Goal: Task Accomplishment & Management: Complete application form

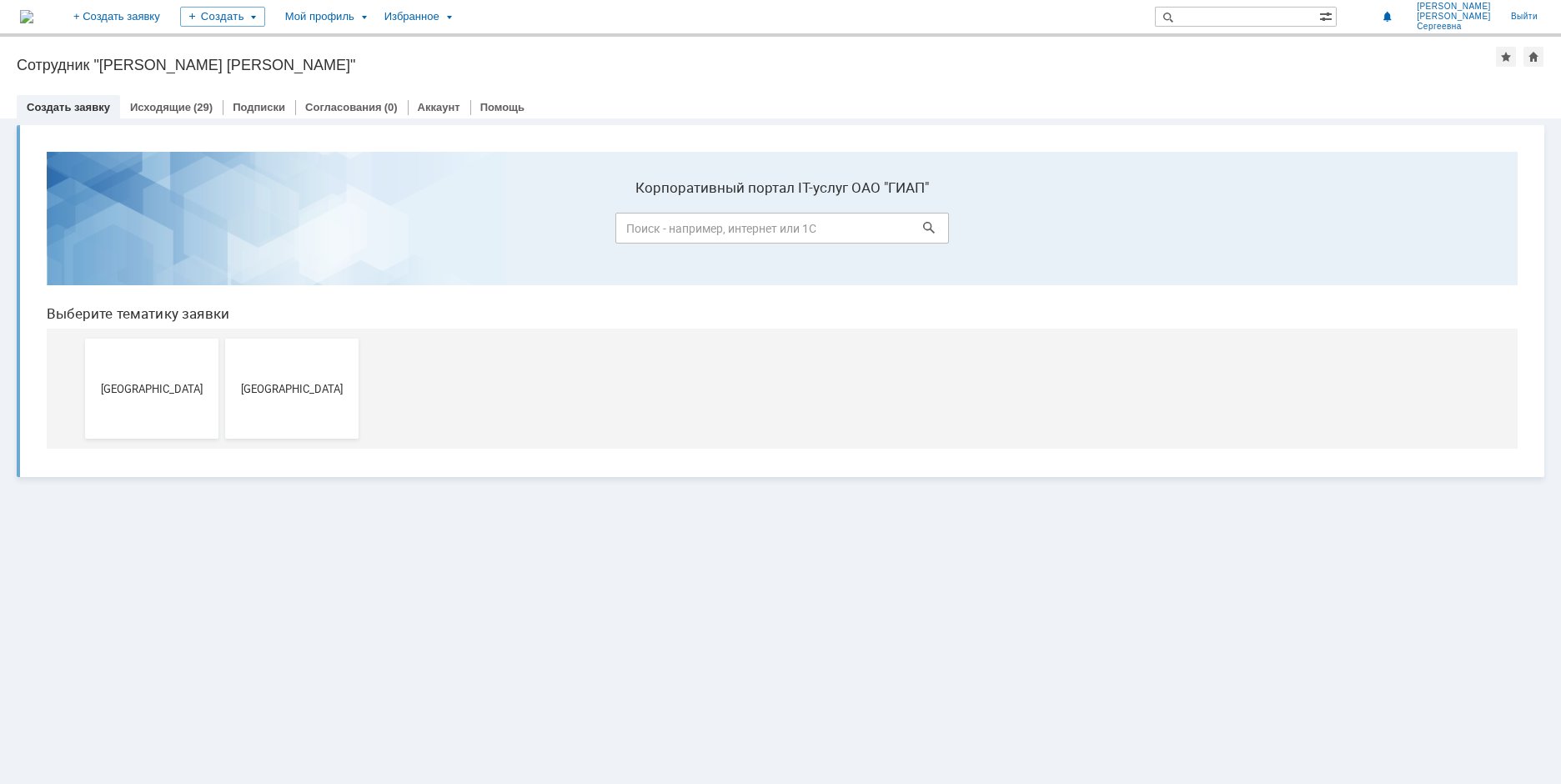
click at [187, 374] on button "[GEOGRAPHIC_DATA]" at bounding box center [151, 388] width 133 height 100
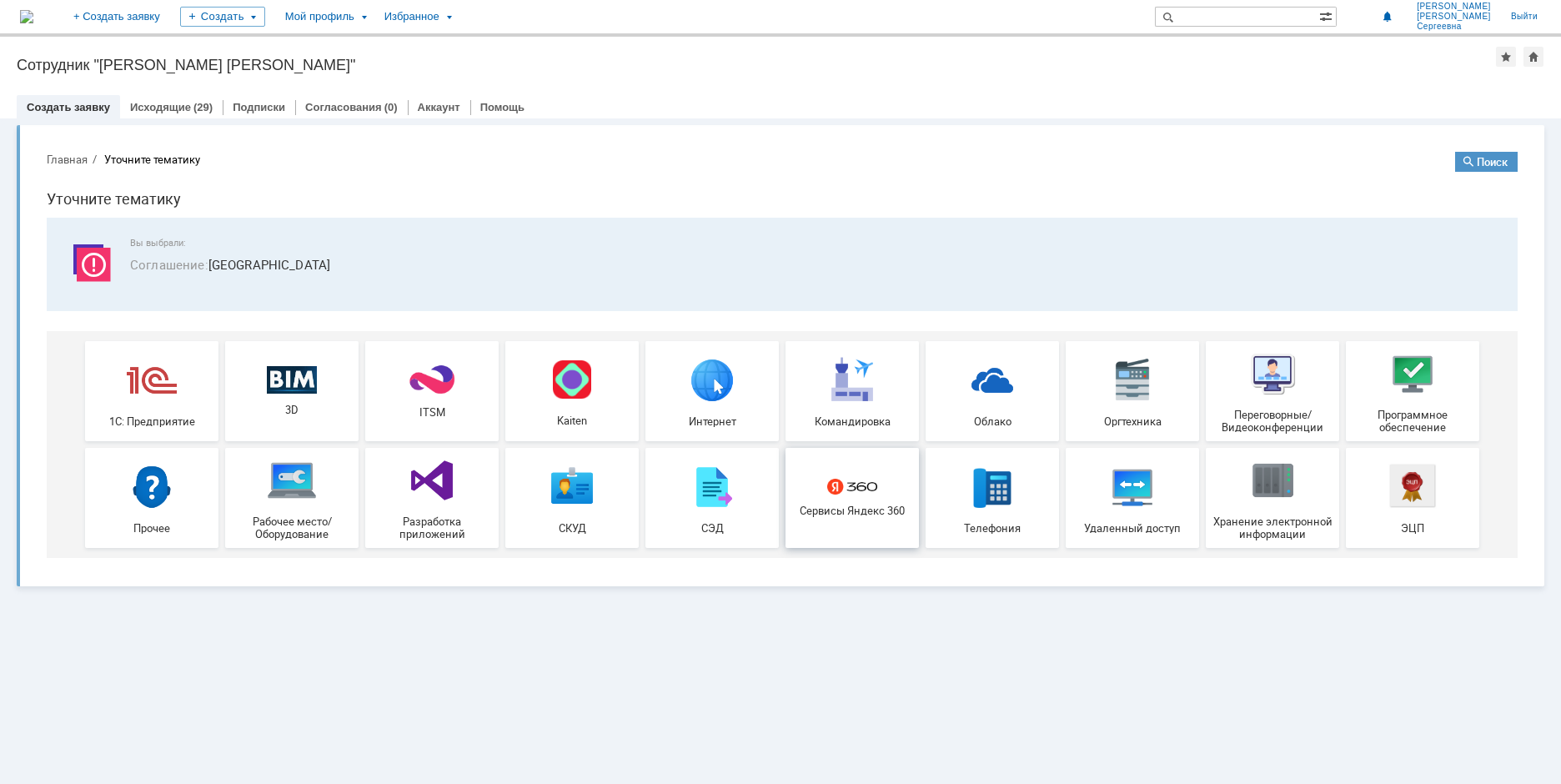
click at [868, 483] on img at bounding box center [851, 486] width 50 height 15
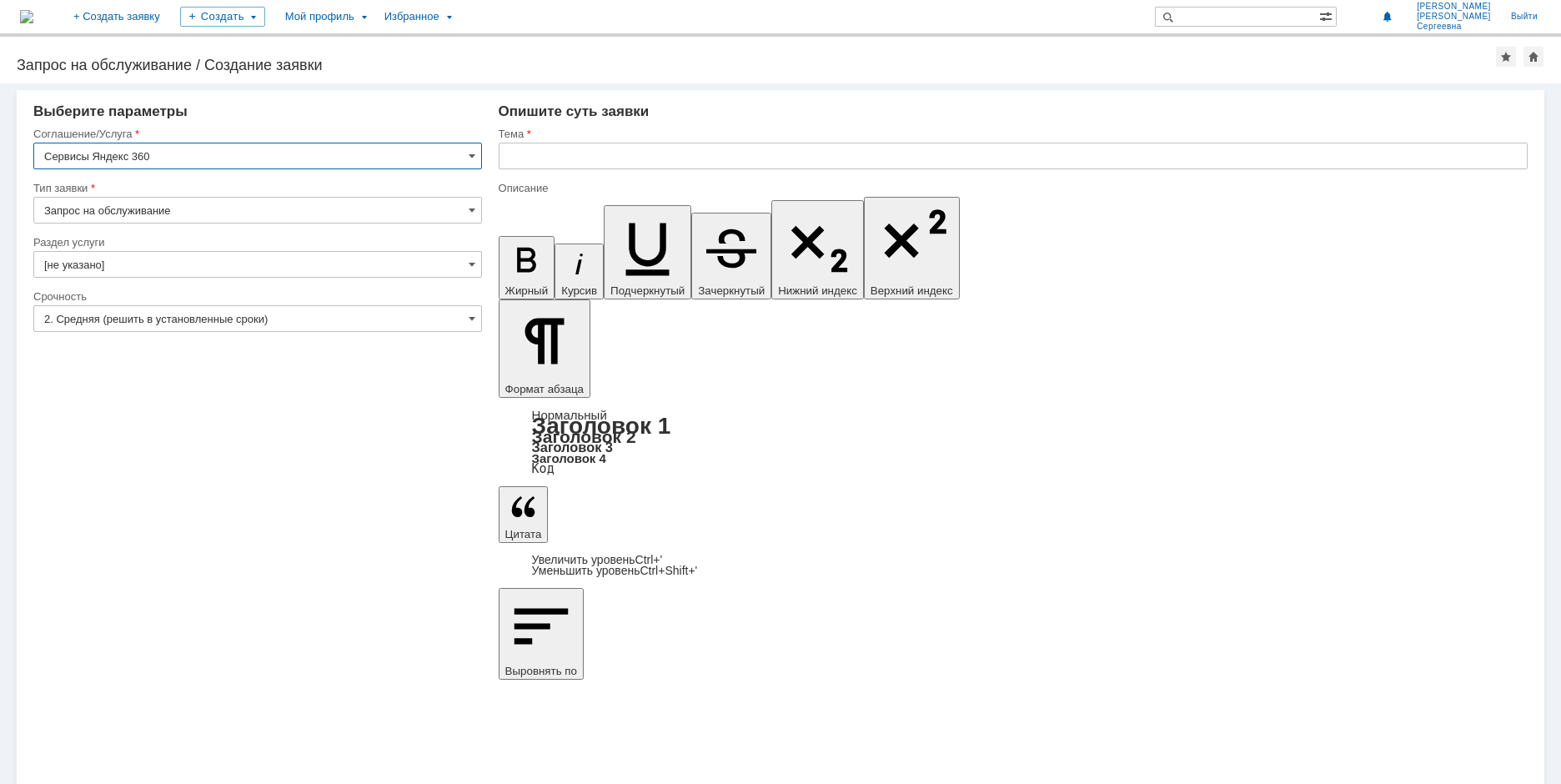
click at [187, 213] on input "Запрос на обслуживание" at bounding box center [257, 209] width 449 height 26
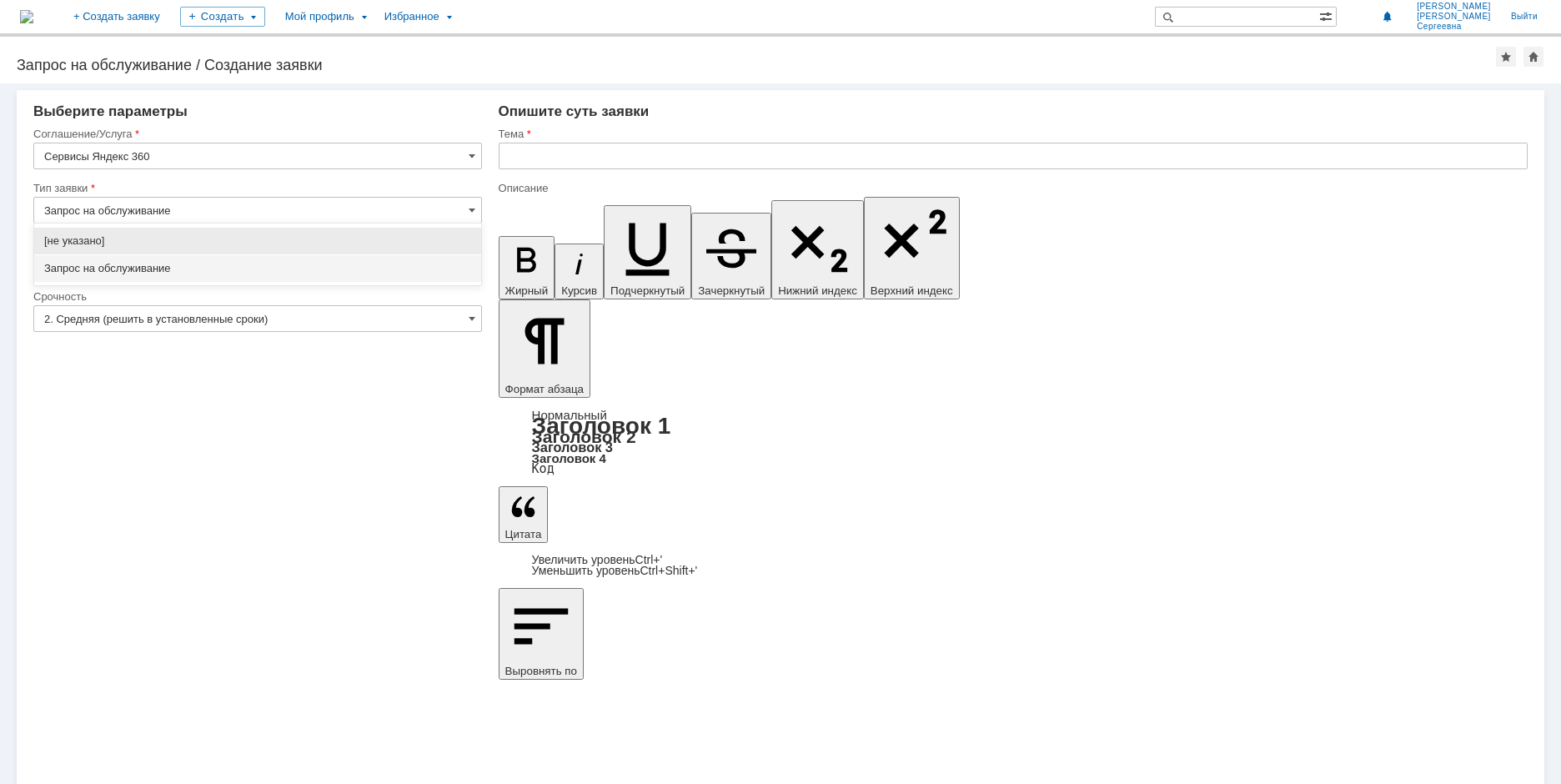
click at [154, 266] on span "Запрос на обслуживание" at bounding box center [257, 268] width 427 height 14
click at [117, 256] on input "[не указано]" at bounding box center [257, 264] width 449 height 26
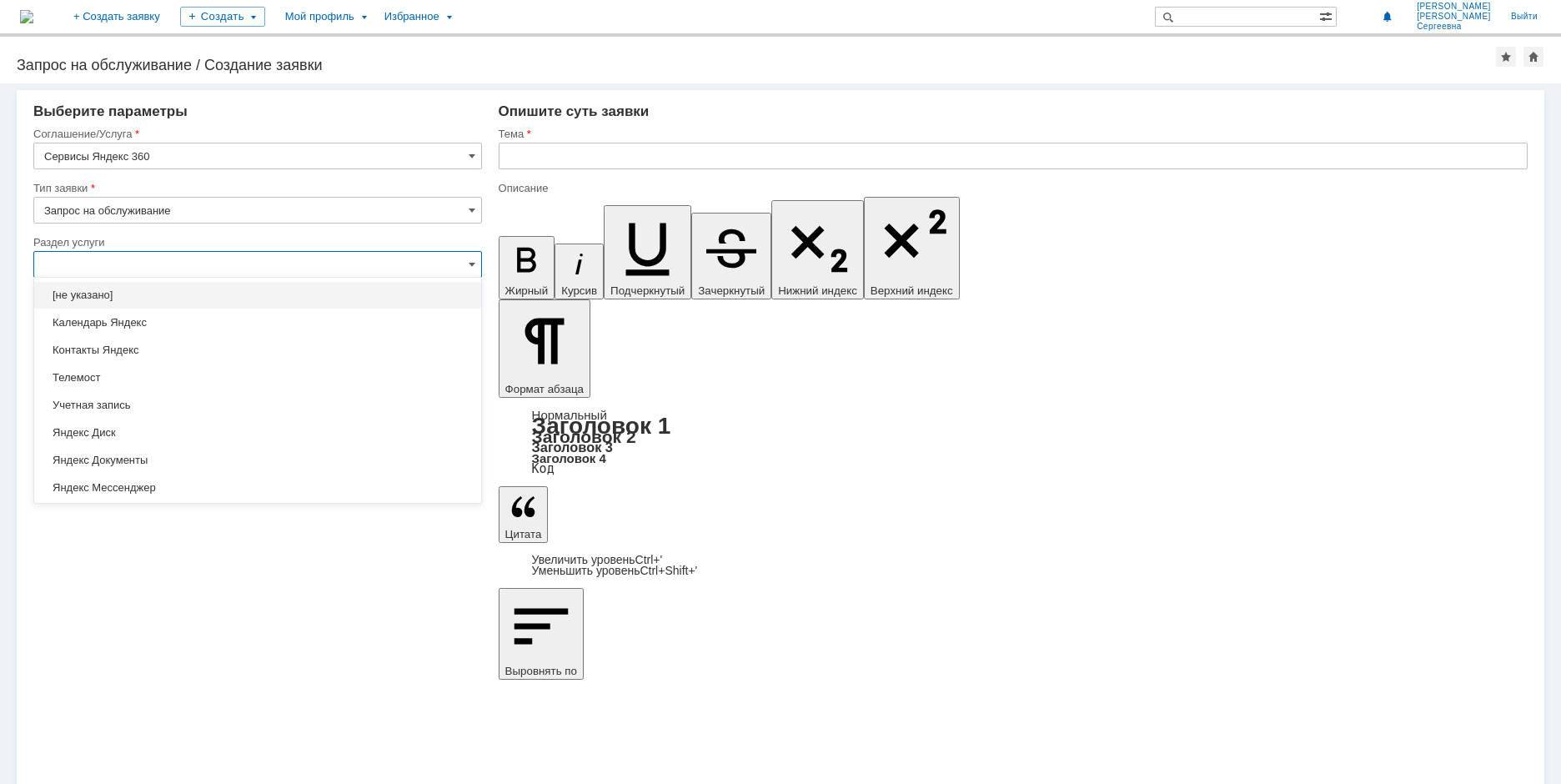
type input "Запрос на обслуживание"
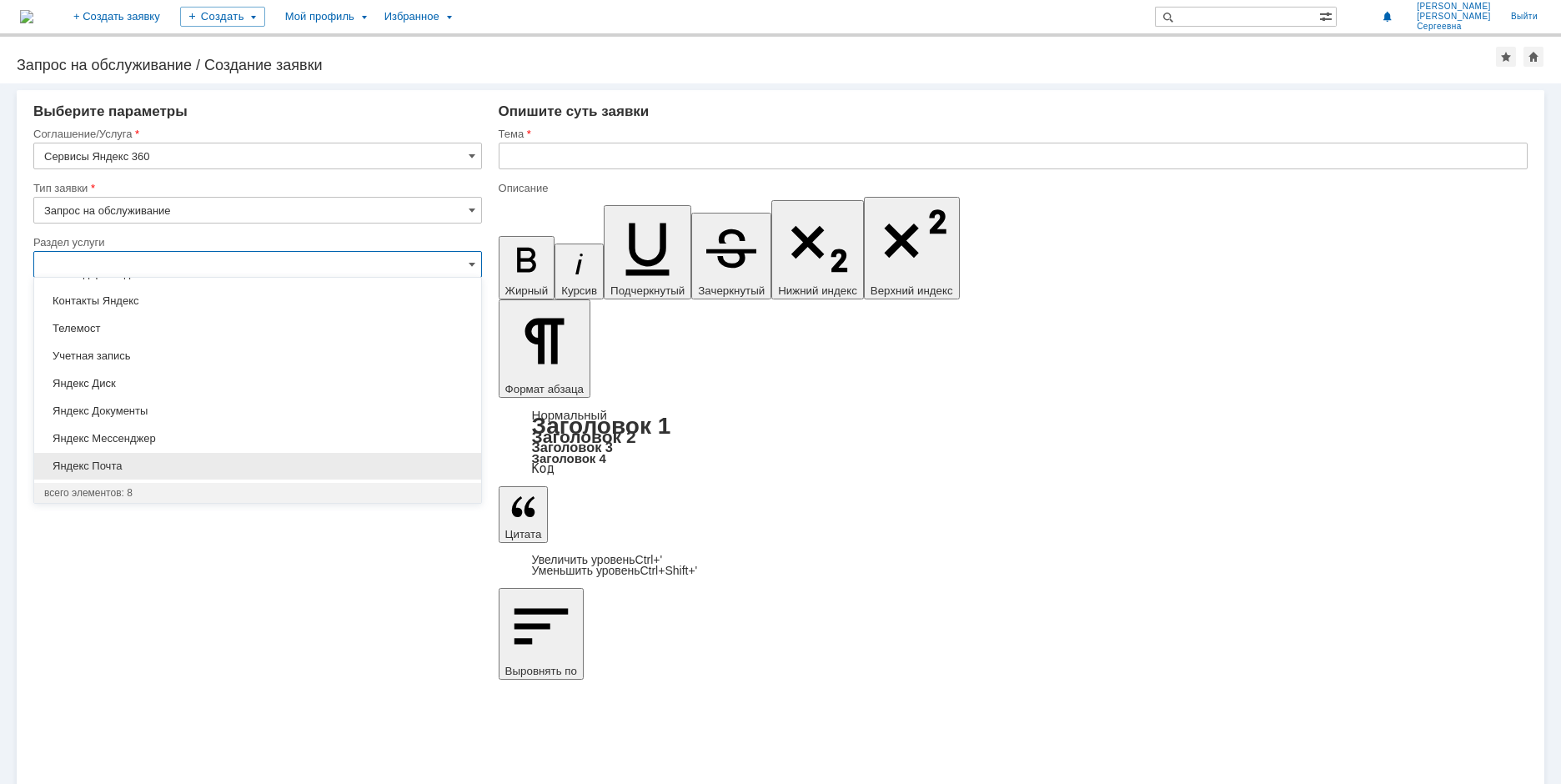
click at [107, 459] on div "Яндекс Почта" at bounding box center [257, 465] width 447 height 26
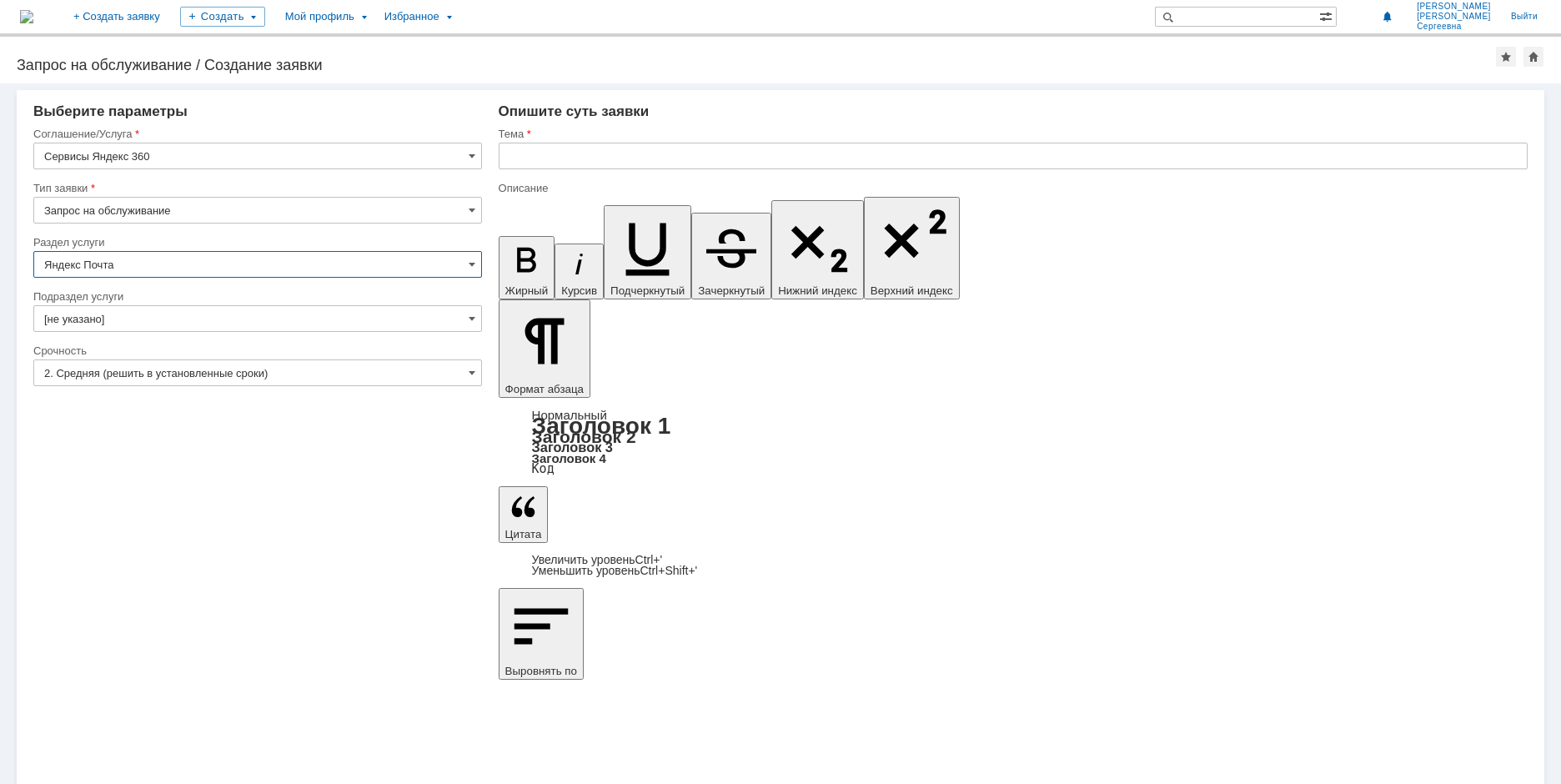
type input "Яндекс Почта"
click at [152, 311] on input "[не указано]" at bounding box center [257, 318] width 449 height 26
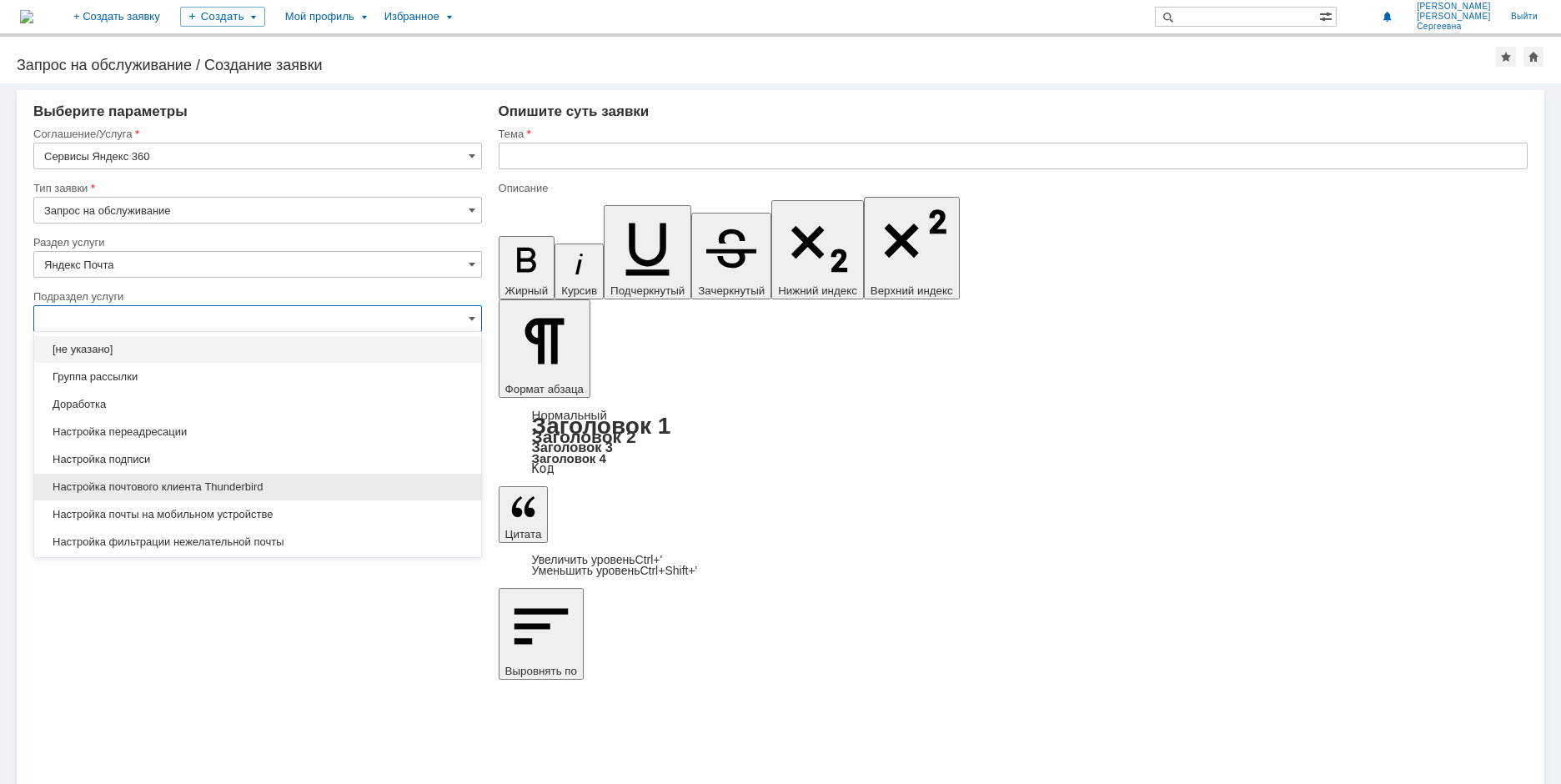
click at [140, 489] on span "Настройка почтового клиента Thunderbird" at bounding box center [257, 487] width 427 height 14
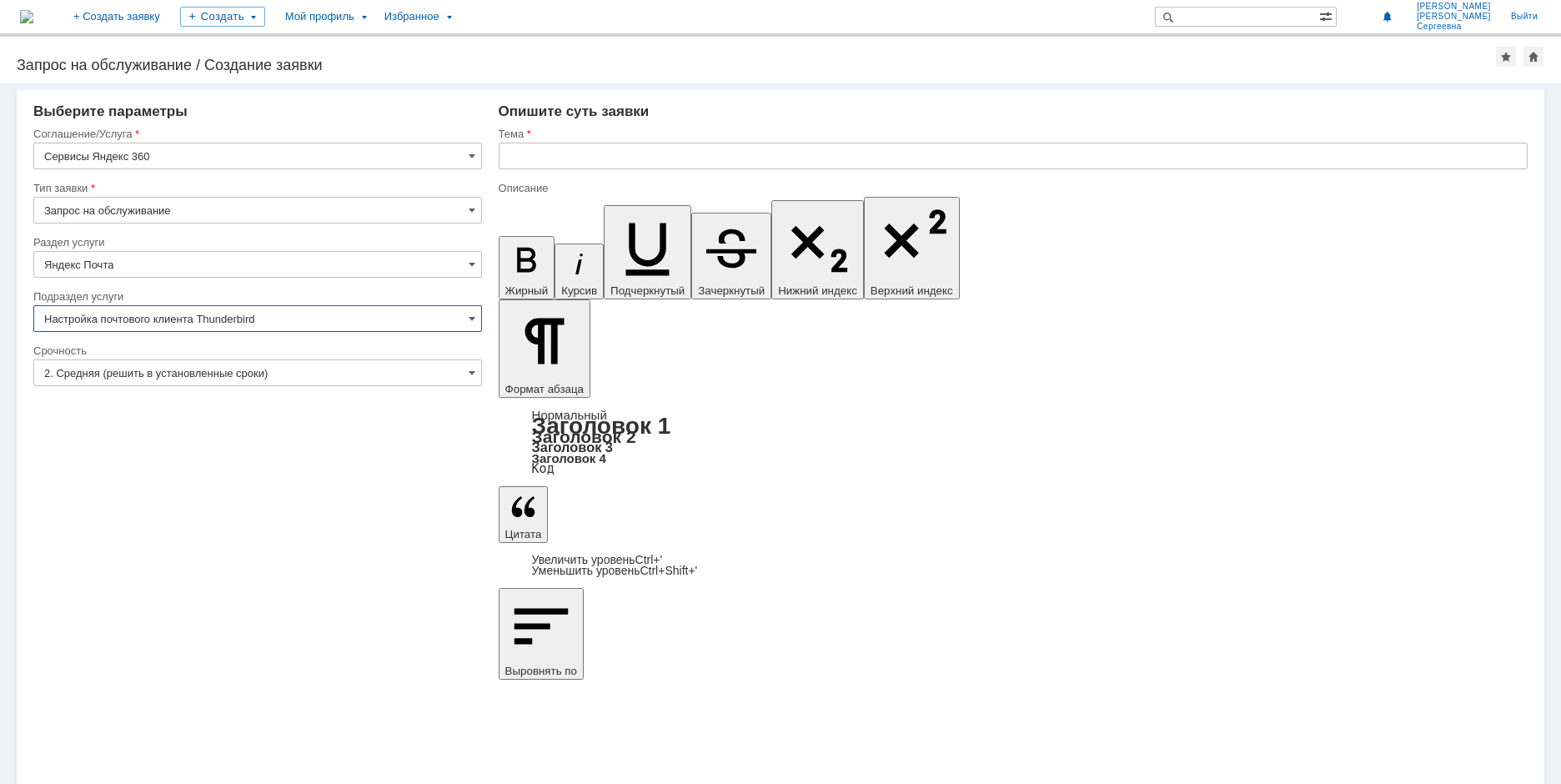
type input "Настройка почтового клиента Thunderbird"
click at [560, 152] on input "text" at bounding box center [1013, 155] width 1029 height 26
click at [545, 152] on input "text" at bounding box center [1013, 155] width 1029 height 26
paste input "Настройка почтового клиента Thunderbird"
type input "Настройка почтового клиента Thunderbird"
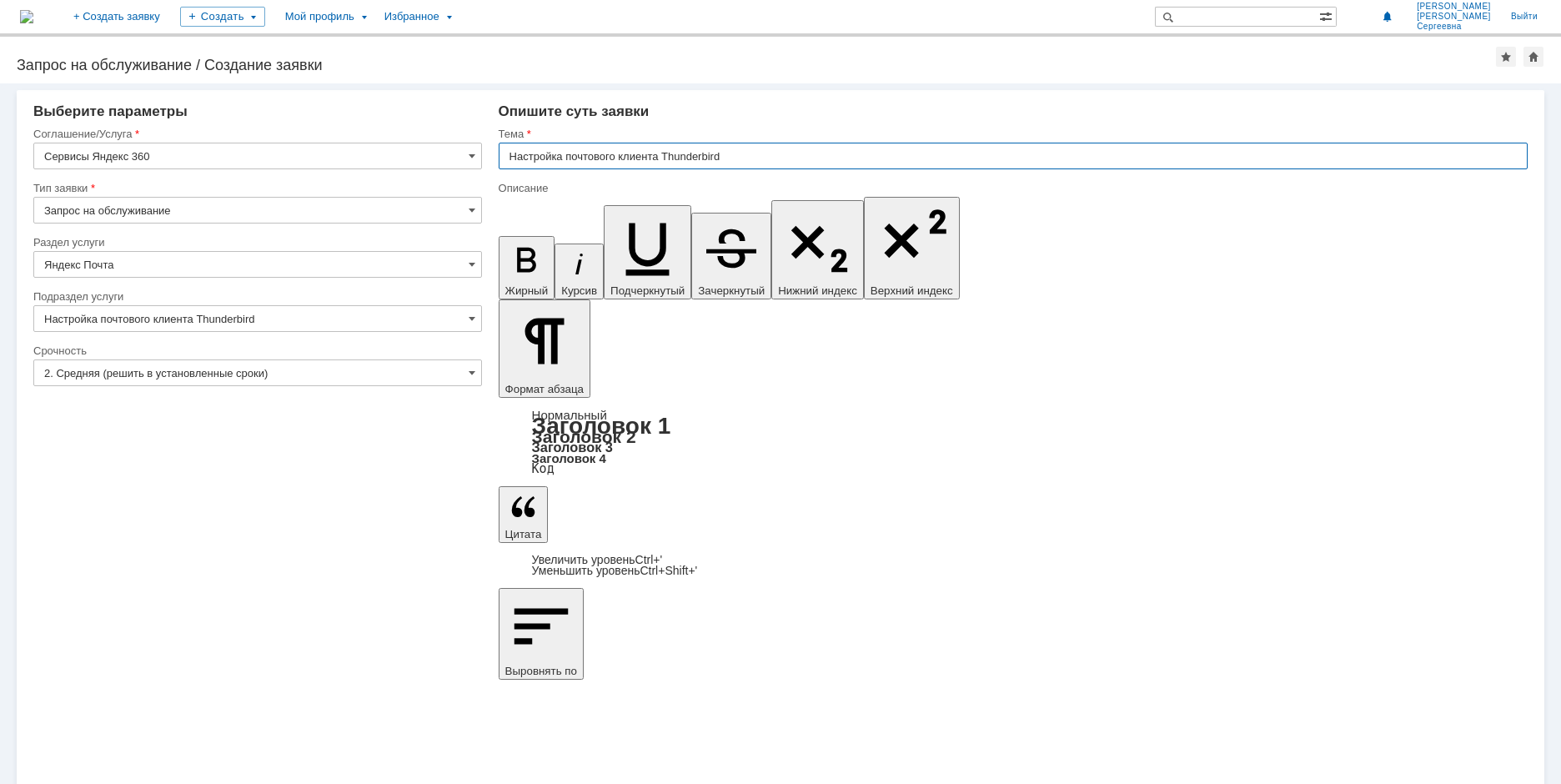
click at [692, 157] on input "Настройка почтового клиента Thunderbird" at bounding box center [1013, 155] width 1029 height 26
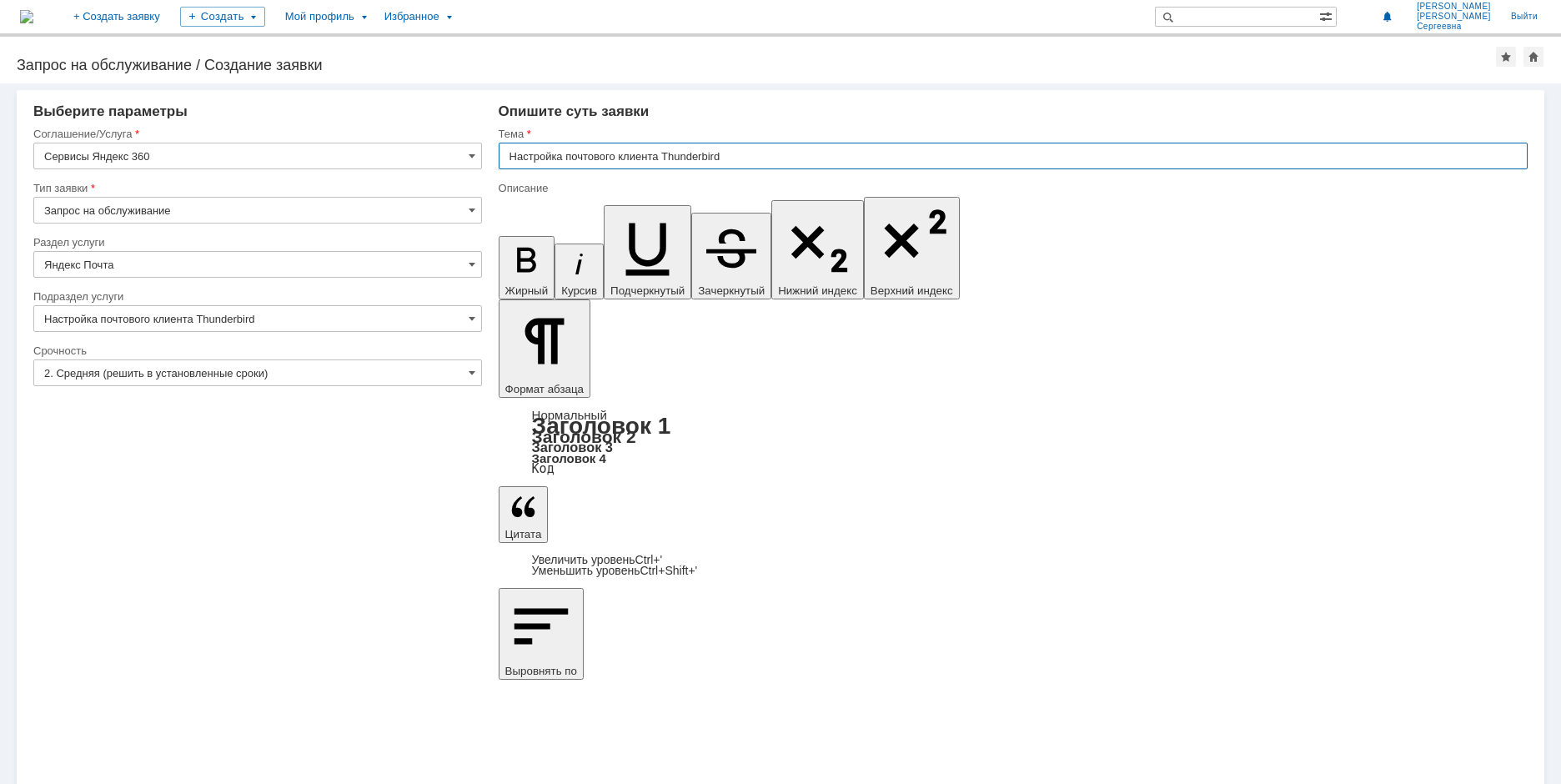
click at [692, 157] on input "Настройка почтового клиента Thunderbird" at bounding box center [1013, 155] width 1029 height 26
